Goal: Task Accomplishment & Management: Use online tool/utility

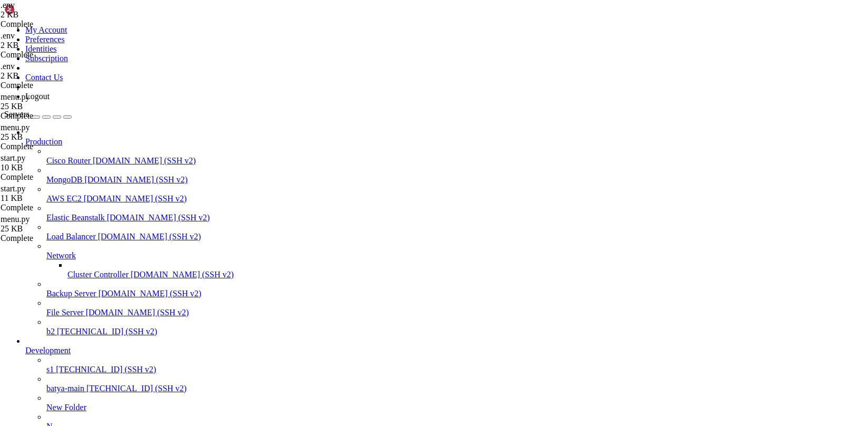
scroll to position [8, 0]
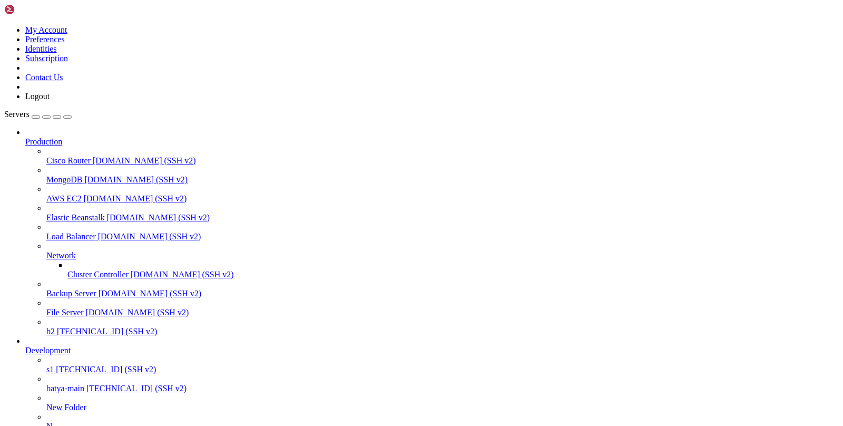
scroll to position [83, 0]
click at [86, 384] on span "[TECHNICAL_ID] (SSH v2)" at bounding box center [136, 388] width 100 height 9
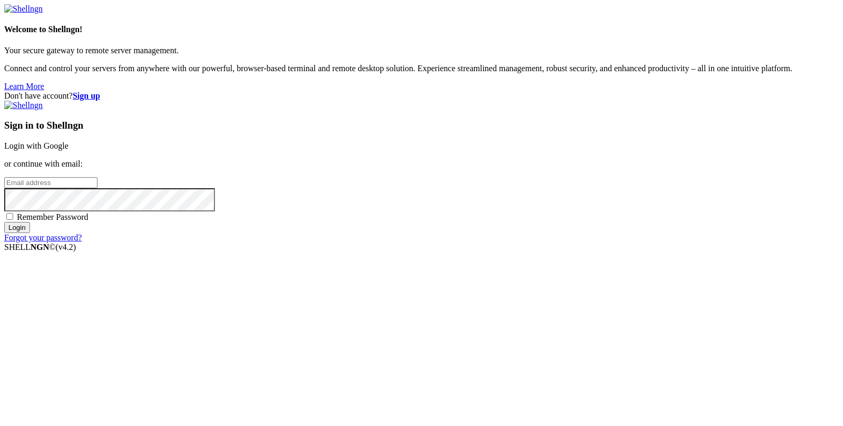
click at [451, 141] on div "Sign in to Shellngn Login with Google or continue with email: Remember Password…" at bounding box center [421, 172] width 834 height 142
click at [97, 188] on input "email" at bounding box center [50, 182] width 93 height 11
click at [68, 149] on link "Login with Google" at bounding box center [36, 145] width 64 height 9
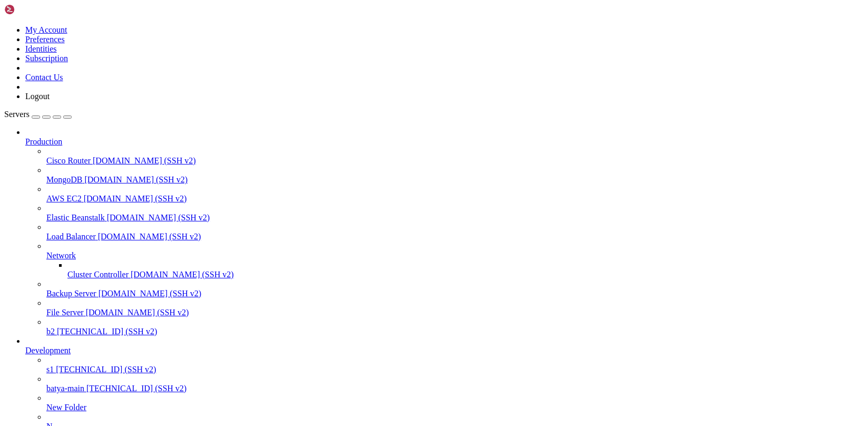
paste input "/etc/letsencrypt/live/"
type input "/etc/letsencrypt/live/"
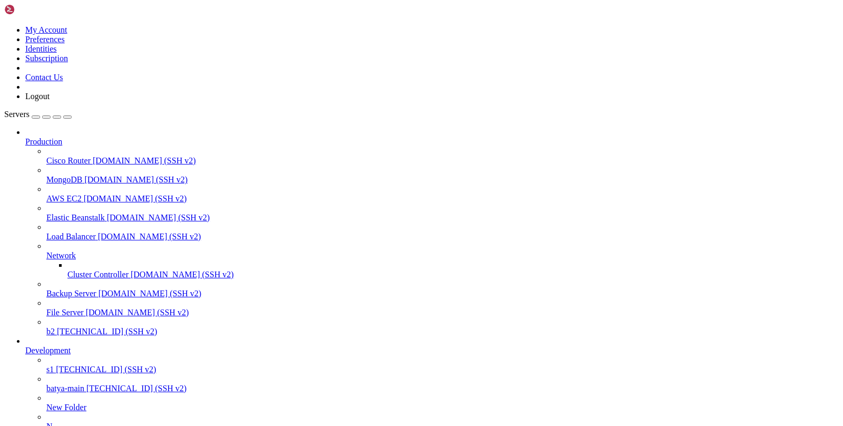
drag, startPoint x: 130, startPoint y: 972, endPoint x: 7, endPoint y: 942, distance: 126.2
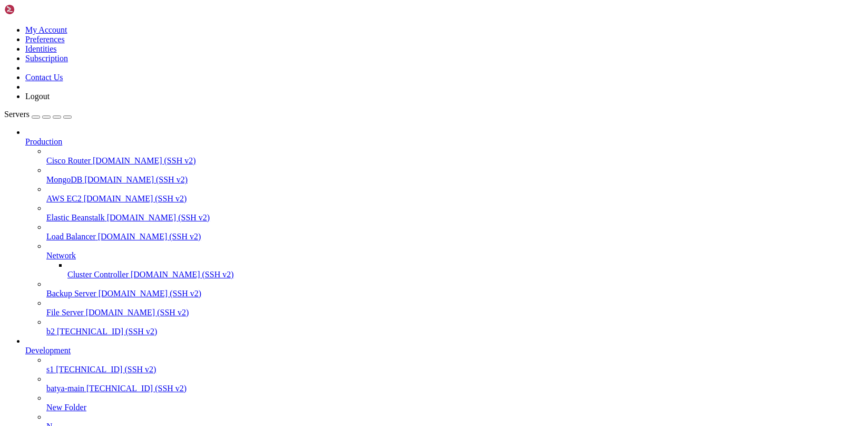
copy div "Welcome to Ubuntu 24.04.2 LTS (GNU/Linux 6.8.0-35-generic x86_64) * Documentati…"
drag, startPoint x: 122, startPoint y: 990, endPoint x: 9, endPoint y: 969, distance: 114.6
copy div "/etc/nginx/sites-enabled/[DOMAIN_NAME] /etc/nginx/sites-available/[DOMAIN_NAME]…"
drag, startPoint x: 127, startPoint y: 996, endPoint x: 9, endPoint y: 978, distance: 119.4
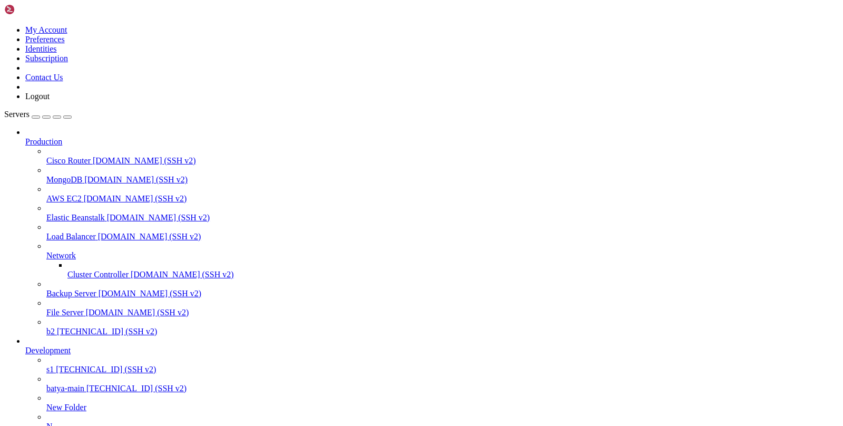
copy div "/etc/nginx/sites-available/[DOMAIN_NAME] root@hiplet-33900:~# cat /etc/nginx/si…"
drag, startPoint x: 175, startPoint y: 1009, endPoint x: 13, endPoint y: 732, distance: 321.1
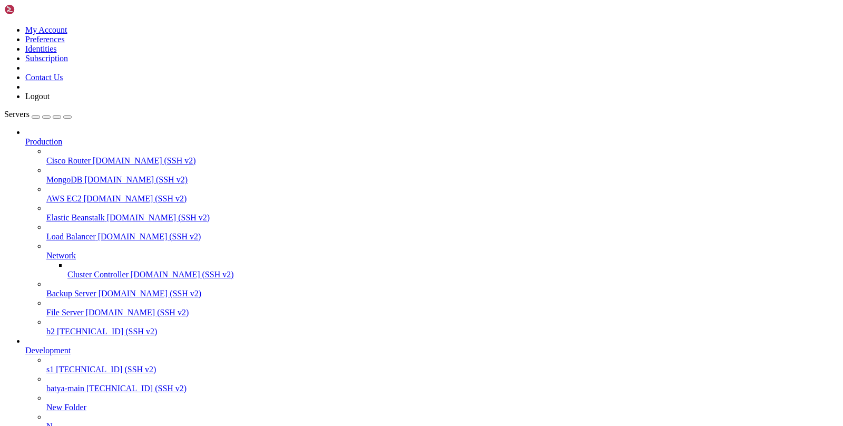
copy div "lor@ipsumd-22745:~# sit /ame/conse/adipi-elitsed/doeiusmo-te.incidi utlabo { et…"
drag, startPoint x: 135, startPoint y: 1016, endPoint x: 8, endPoint y: 988, distance: 129.4
copy div "root@hiplet-33900:~# grep -r 'listen 443' /etc/nginx/ /etc/nginx/sites-availabl…"
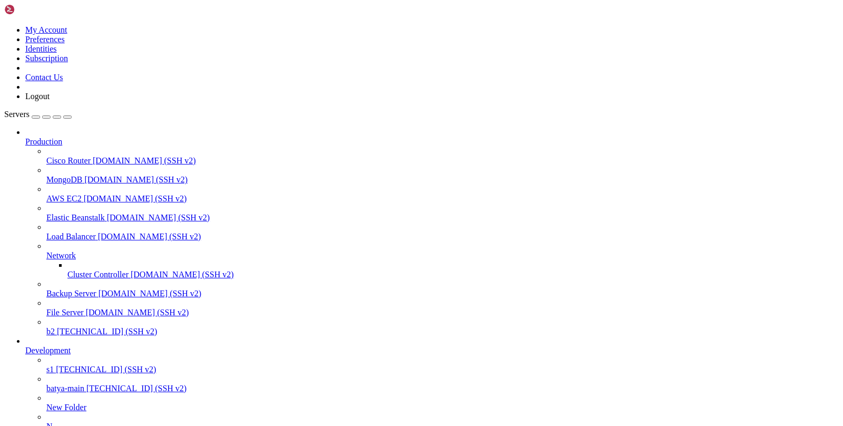
scroll to position [289, 0]
drag, startPoint x: 150, startPoint y: 1016, endPoint x: 8, endPoint y: 1003, distance: 141.8
copy div "root@hiplet-33900:~# find / -name "*.crt" -o -name "*.key" -o -name "*.pem" 2>/…"
